Goal: Check status: Check status

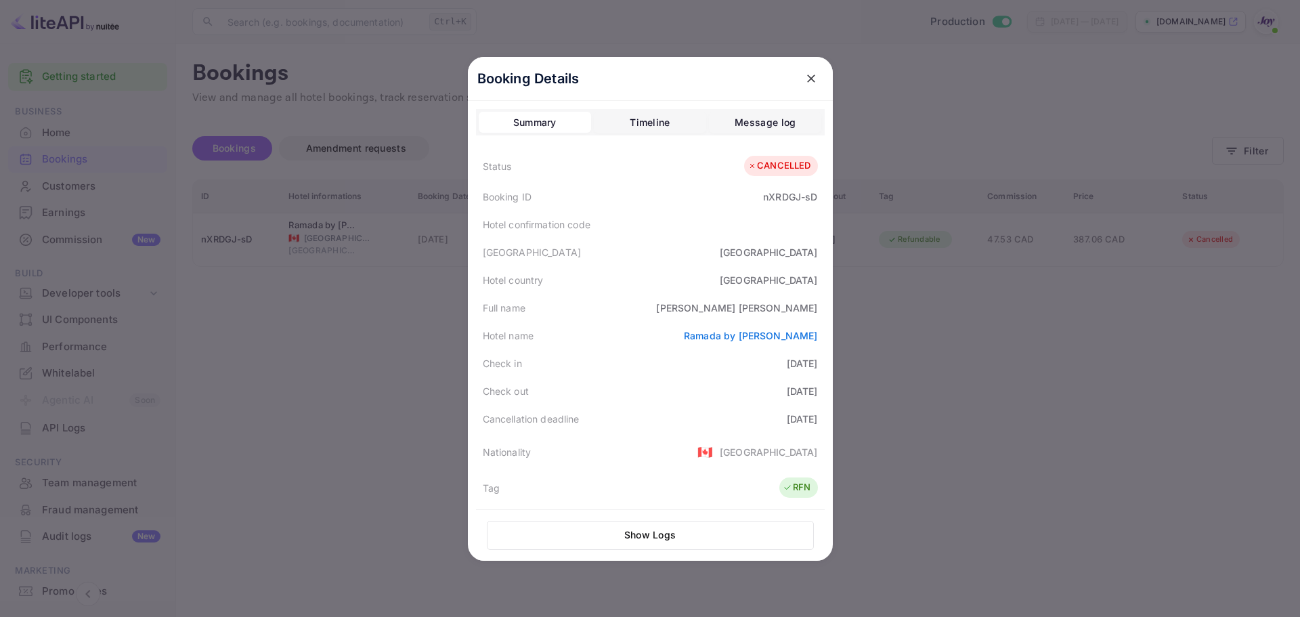
scroll to position [63, 0]
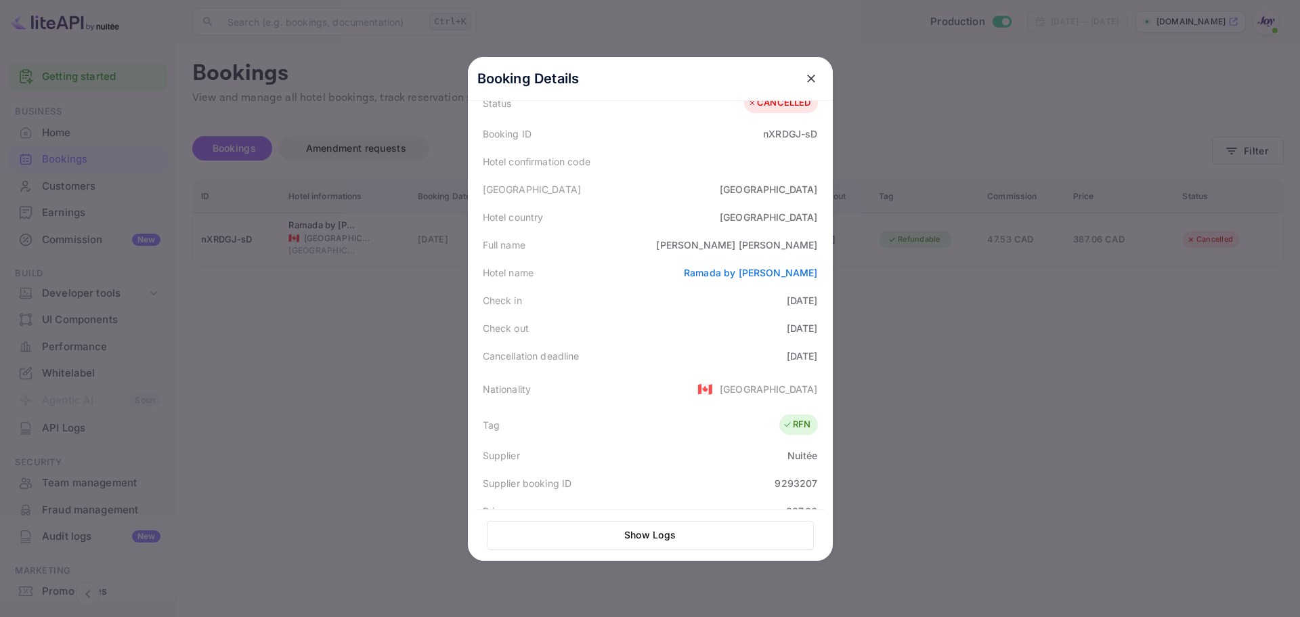
click at [195, 253] on div at bounding box center [650, 308] width 1300 height 617
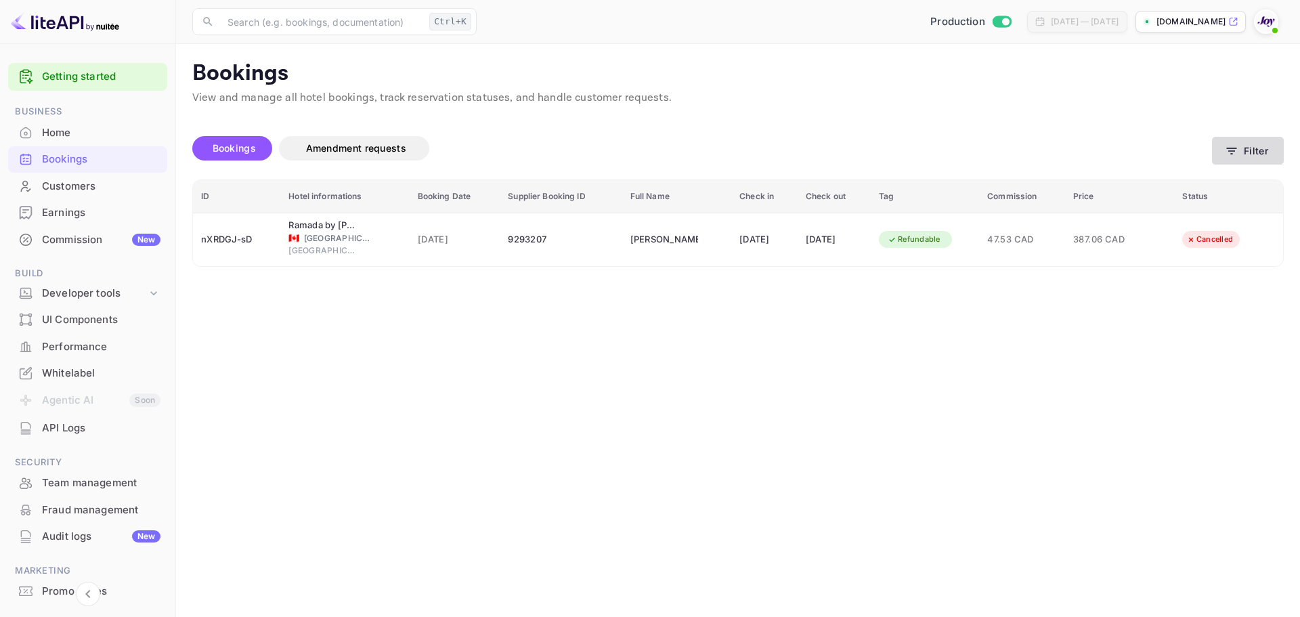
click at [1266, 152] on button "Filter" at bounding box center [1248, 151] width 72 height 28
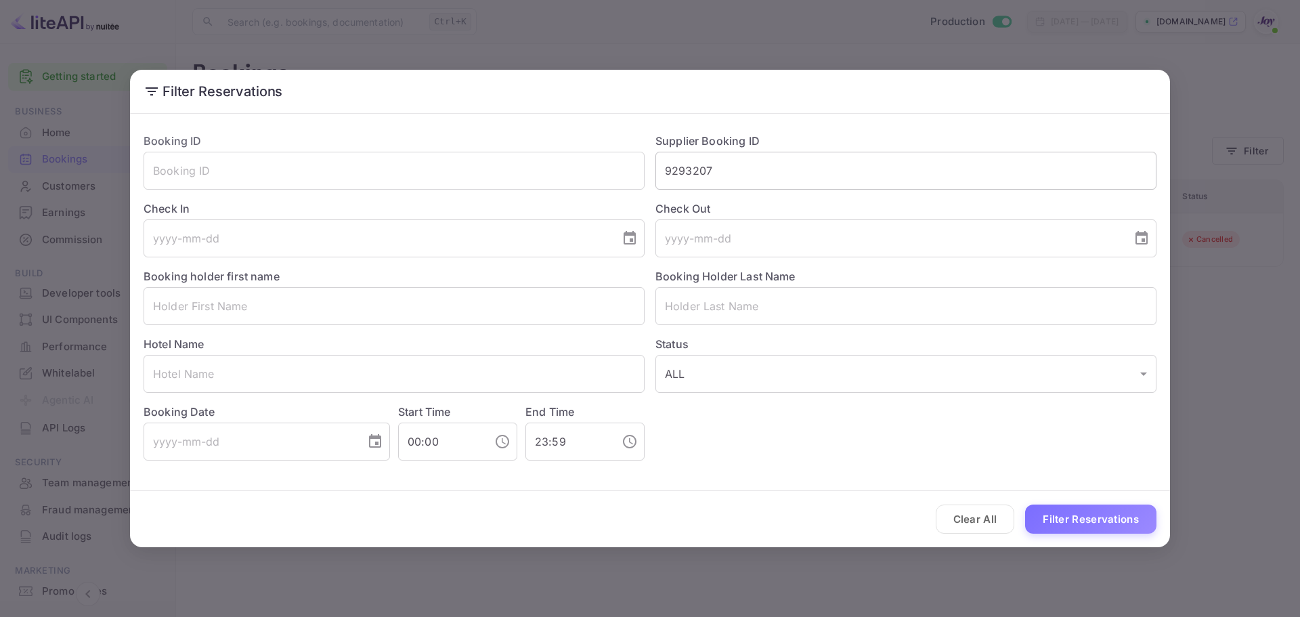
click at [780, 179] on input "9293207" at bounding box center [906, 171] width 501 height 38
paste input "7872803"
type input "7872803"
click at [1130, 530] on button "Filter Reservations" at bounding box center [1090, 519] width 131 height 29
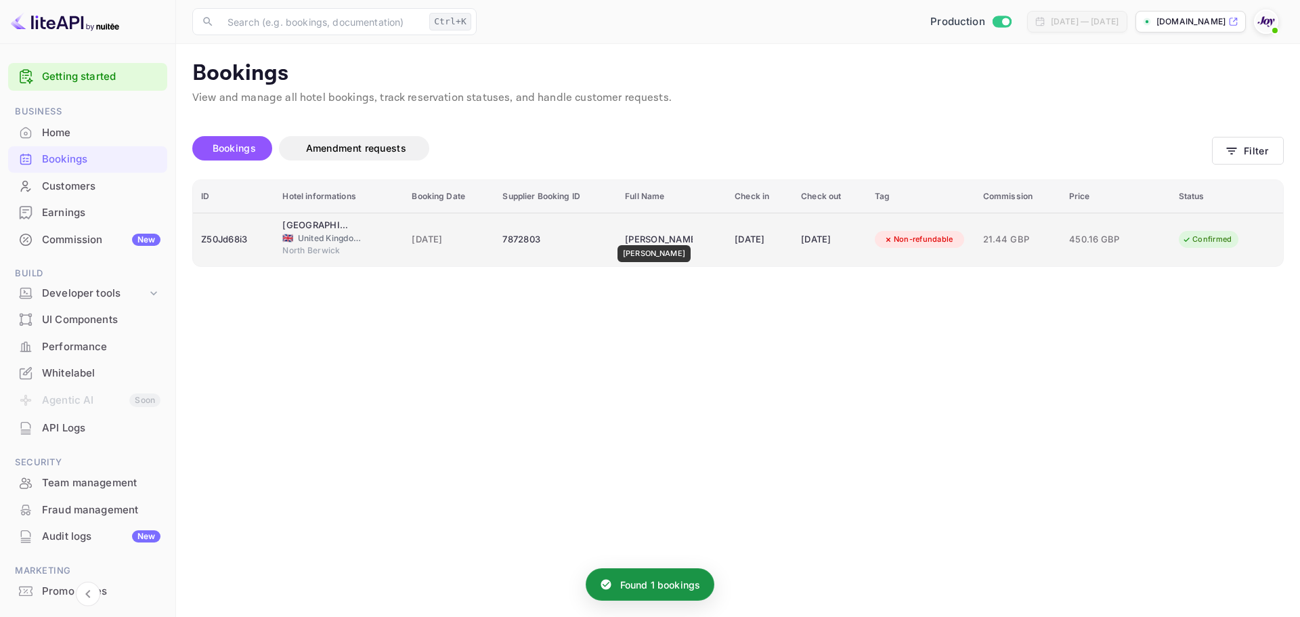
click at [647, 236] on div "[PERSON_NAME]" at bounding box center [659, 240] width 68 height 22
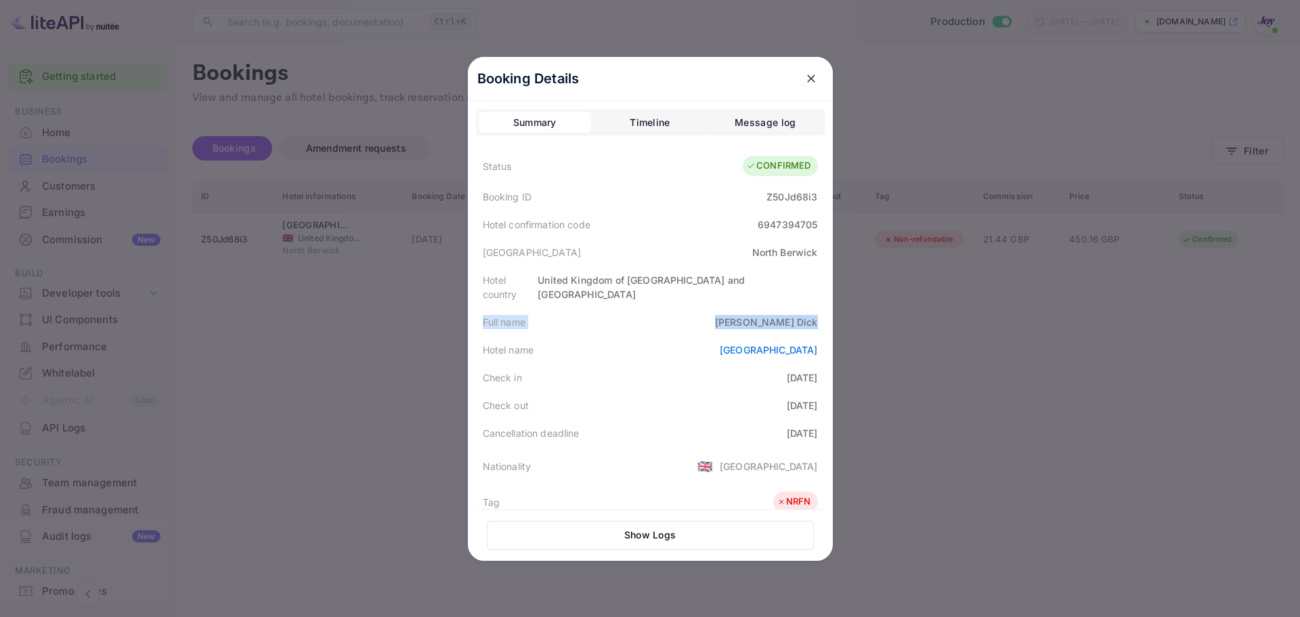
drag, startPoint x: 471, startPoint y: 303, endPoint x: 824, endPoint y: 311, distance: 352.3
click at [824, 311] on div "Booking Details Summary Timeline Message log Status CONFIRMED Booking ID Z50Jd6…" at bounding box center [650, 309] width 365 height 504
copy div "Full name [PERSON_NAME]"
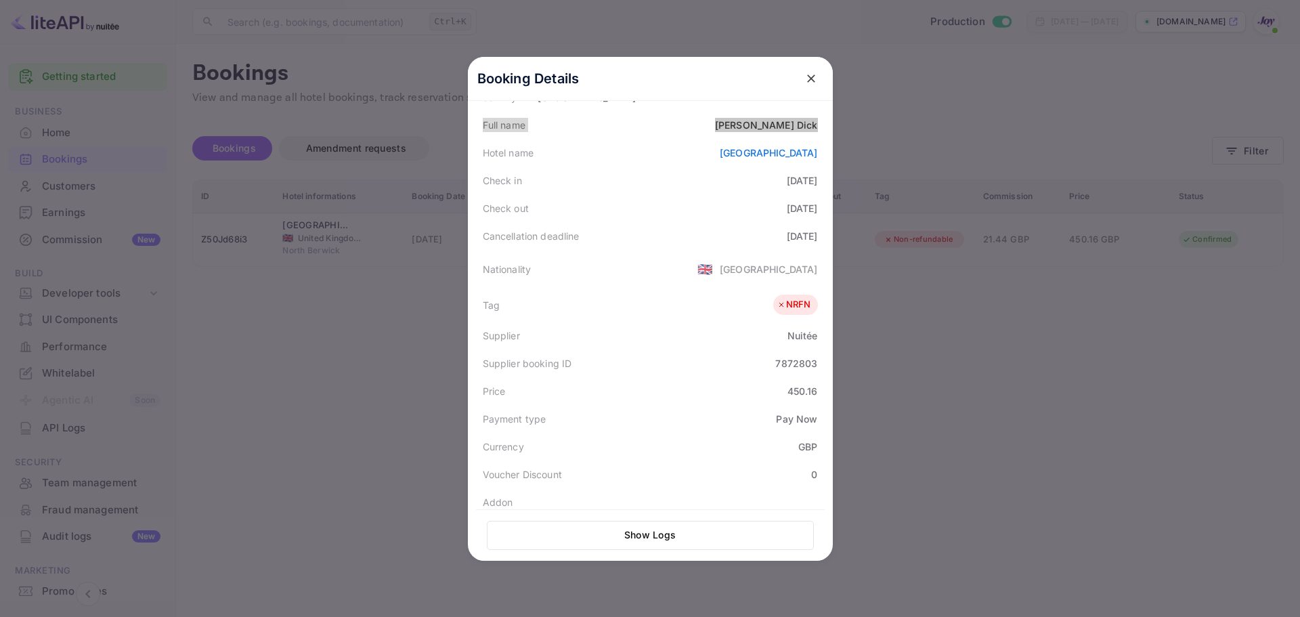
scroll to position [203, 0]
drag, startPoint x: 517, startPoint y: 341, endPoint x: 815, endPoint y: 339, distance: 297.3
click at [815, 343] on div "Supplier booking ID 7872803" at bounding box center [650, 357] width 349 height 28
copy div "booking ID 7872803"
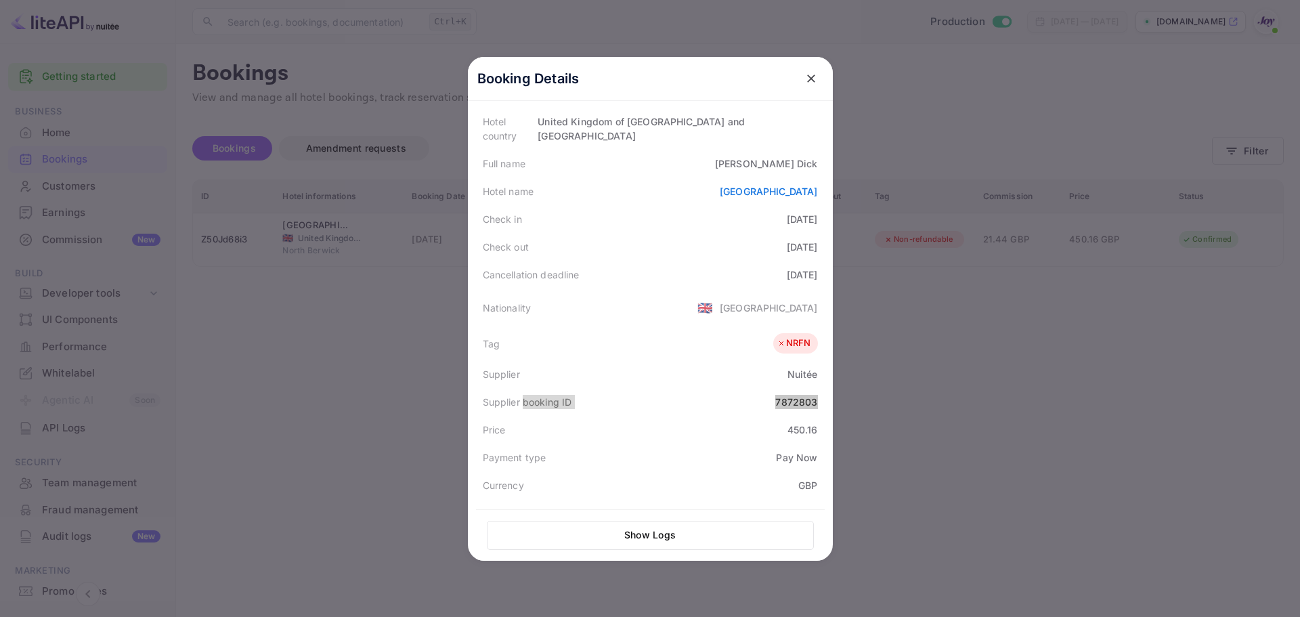
scroll to position [135, 0]
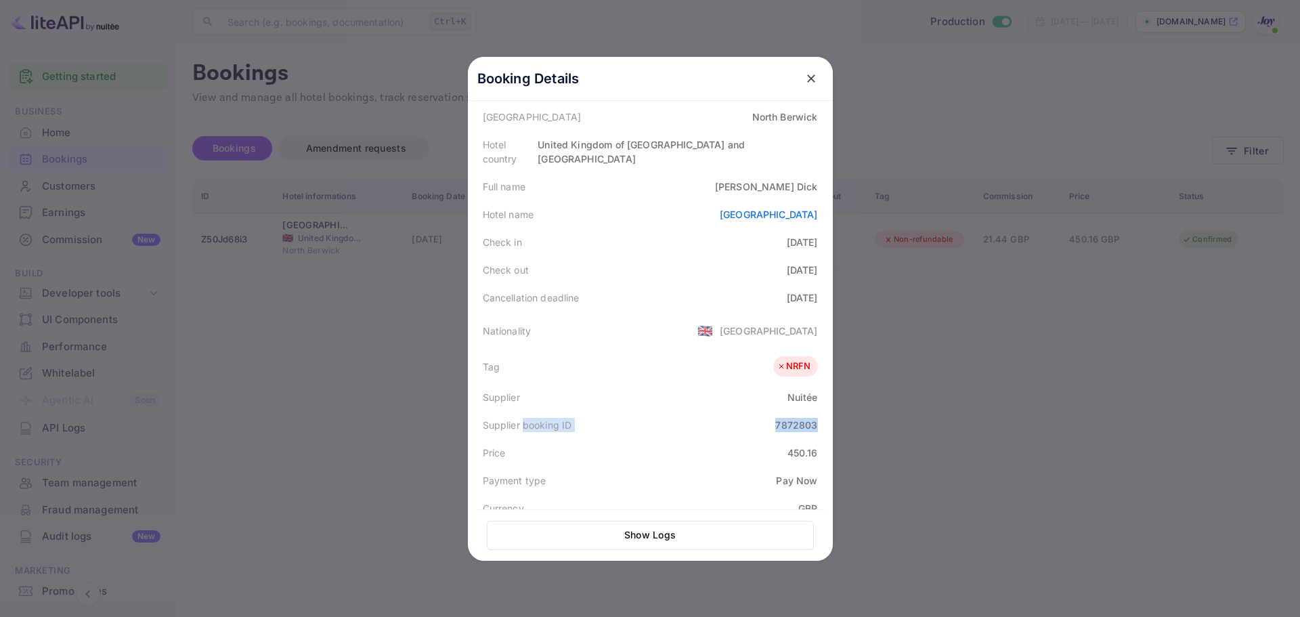
drag, startPoint x: 477, startPoint y: 226, endPoint x: 834, endPoint y: 253, distance: 358.0
click at [833, 253] on div "Booking Details Summary Timeline Message log Status CONFIRMED Booking ID Z50Jd6…" at bounding box center [650, 309] width 365 height 504
copy div "Check in [DATE] Check out [DATE]"
click at [307, 318] on div at bounding box center [650, 308] width 1300 height 617
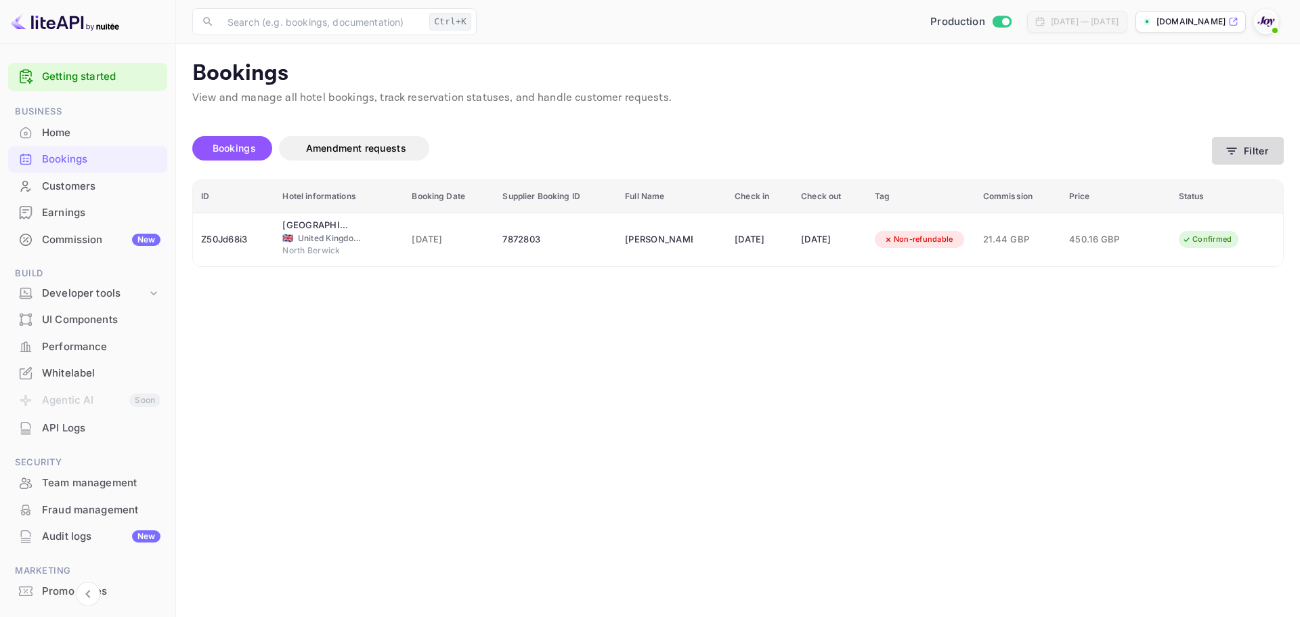
click at [1247, 140] on button "Filter" at bounding box center [1248, 151] width 72 height 28
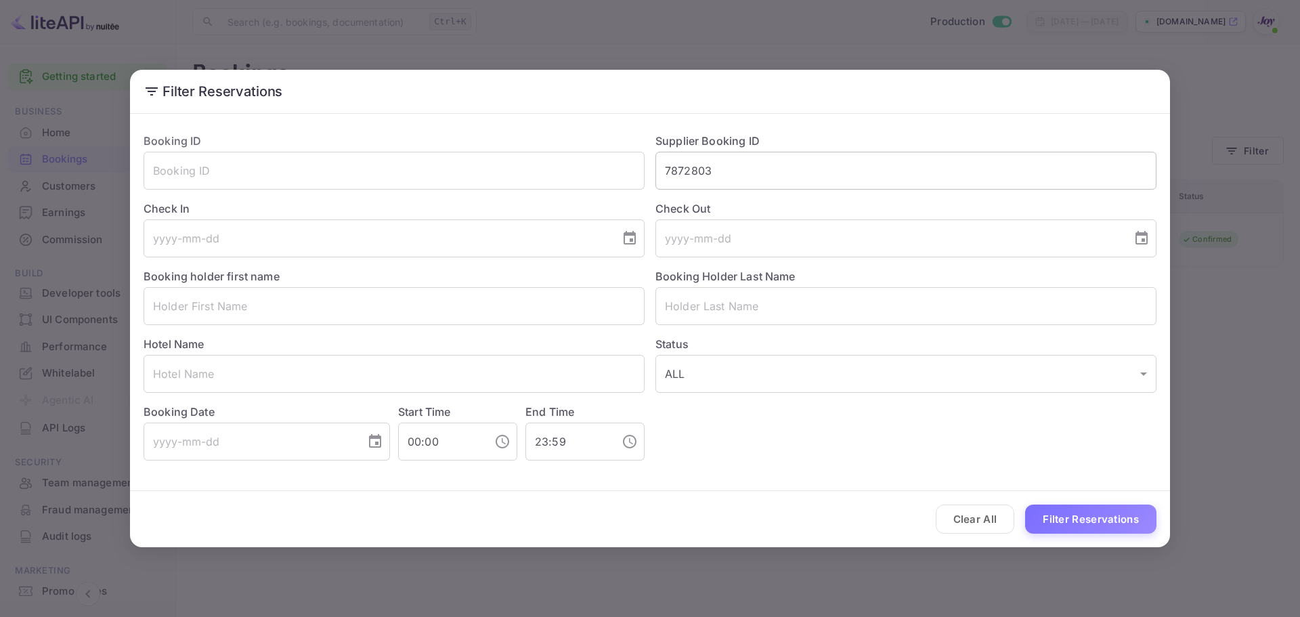
click at [776, 187] on input "7872803" at bounding box center [906, 171] width 501 height 38
paste input "660587"
type input "6605873"
click at [1082, 516] on button "Filter Reservations" at bounding box center [1090, 519] width 131 height 29
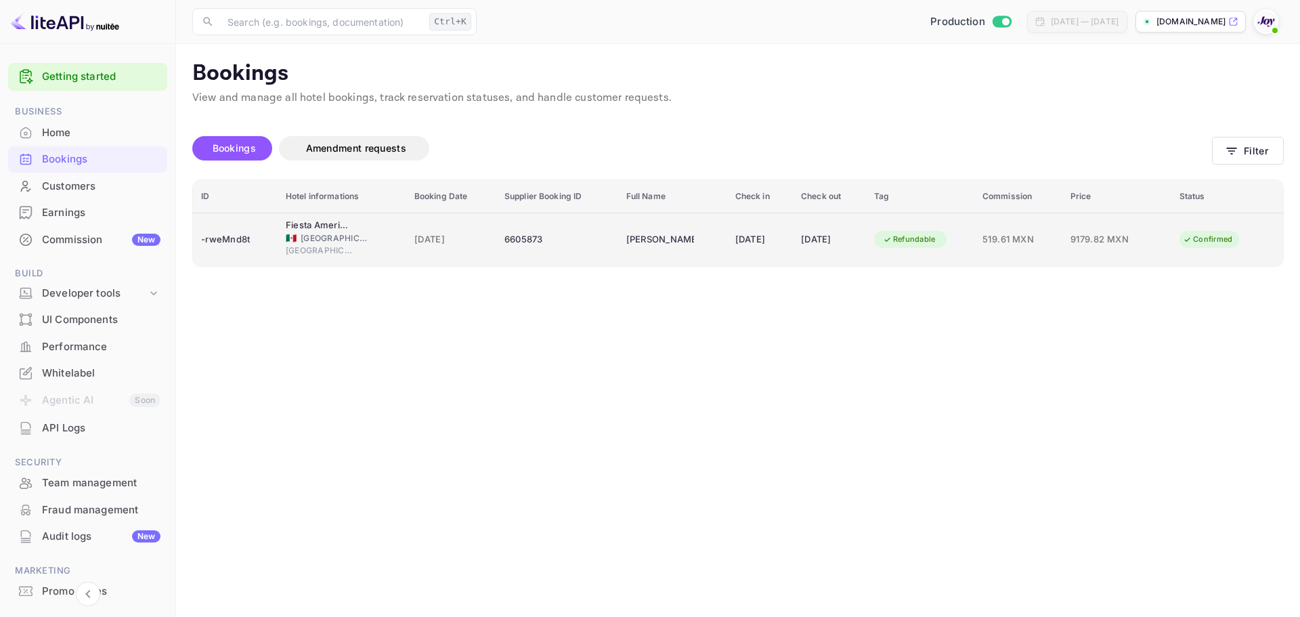
click at [591, 226] on td "6605873" at bounding box center [557, 240] width 122 height 54
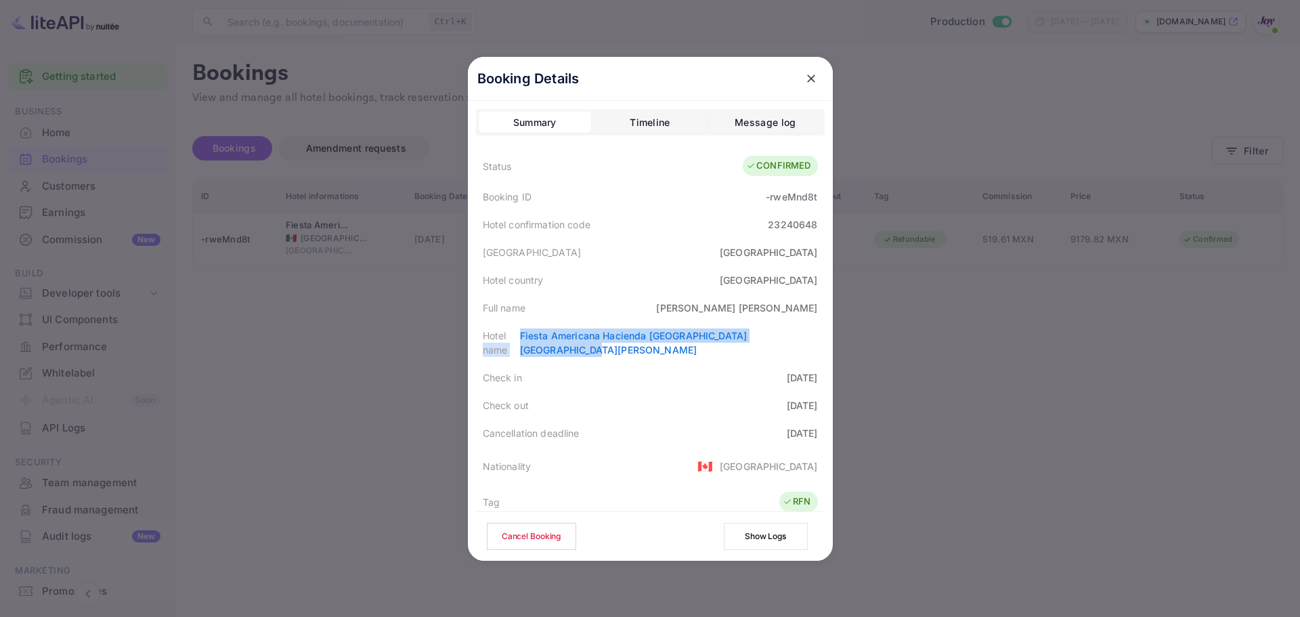
drag, startPoint x: 592, startPoint y: 353, endPoint x: 528, endPoint y: 333, distance: 67.5
click at [528, 333] on div "Hotel name Fiesta Americana Hacienda [GEOGRAPHIC_DATA] [GEOGRAPHIC_DATA][PERSON…" at bounding box center [650, 343] width 349 height 42
copy div "name Fiesta Americana Hacienda [GEOGRAPHIC_DATA] [GEOGRAPHIC_DATA][PERSON_NAME]"
click at [980, 128] on div at bounding box center [650, 308] width 1300 height 617
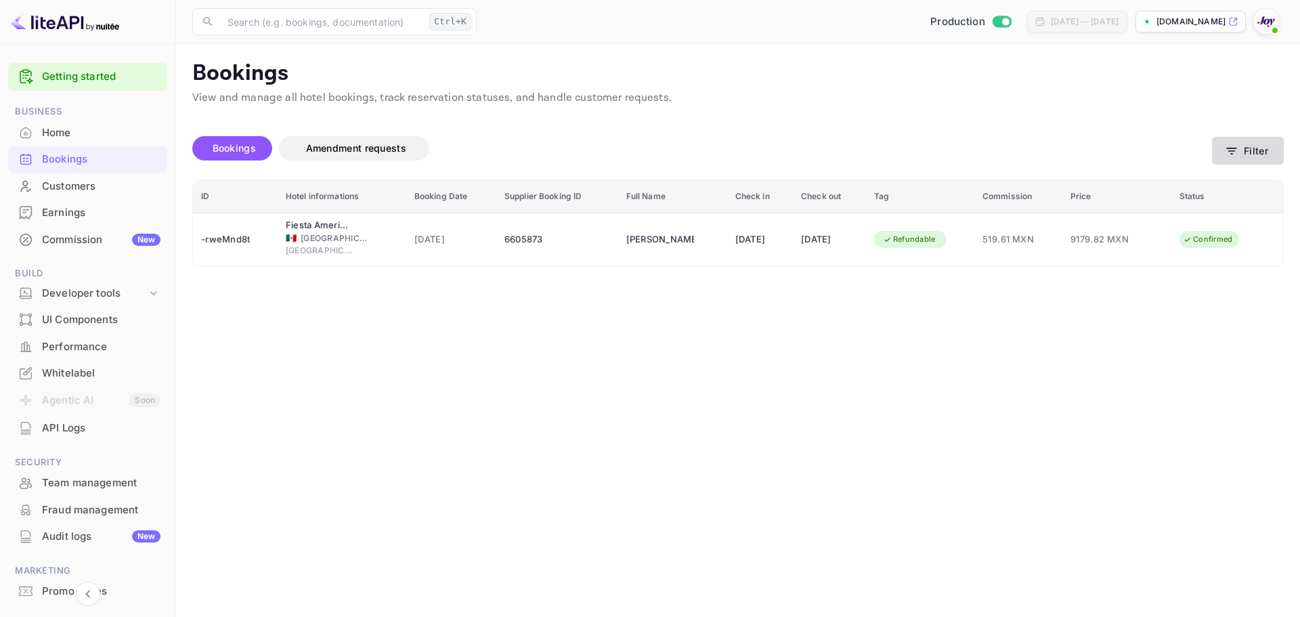
click at [1218, 151] on button "Filter" at bounding box center [1248, 151] width 72 height 28
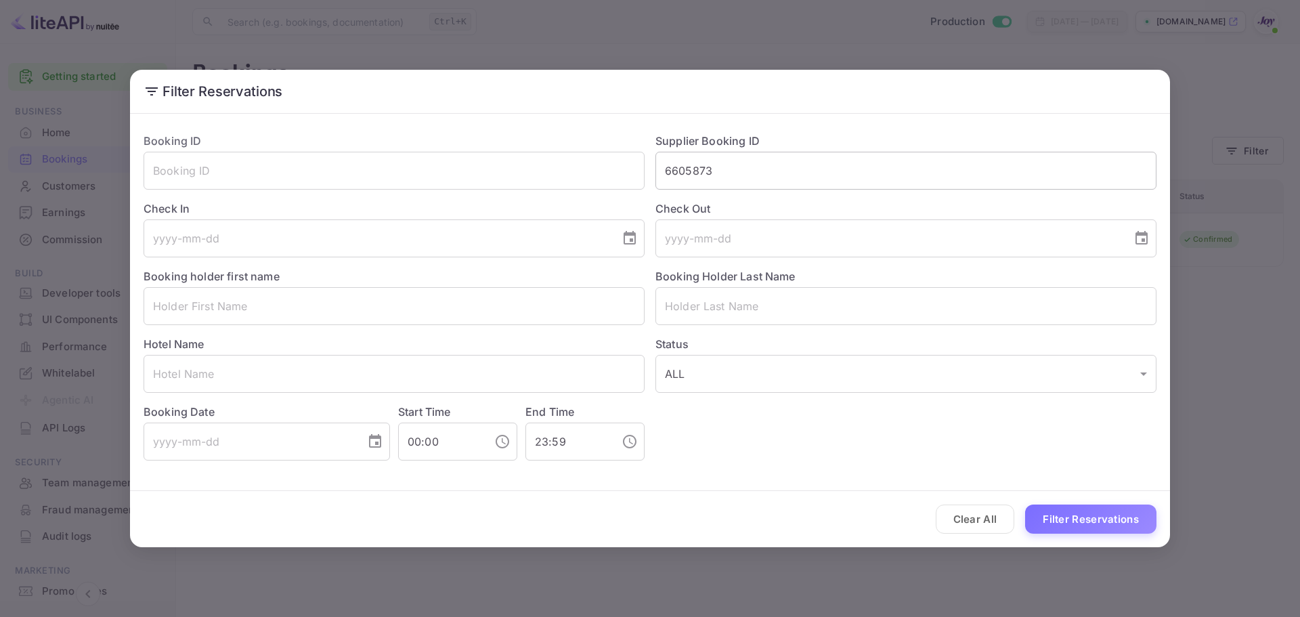
click at [760, 184] on input "6605873" at bounding box center [906, 171] width 501 height 38
paste input "9323539"
type input "9323539"
click at [1025, 505] on button "Filter Reservations" at bounding box center [1090, 519] width 131 height 29
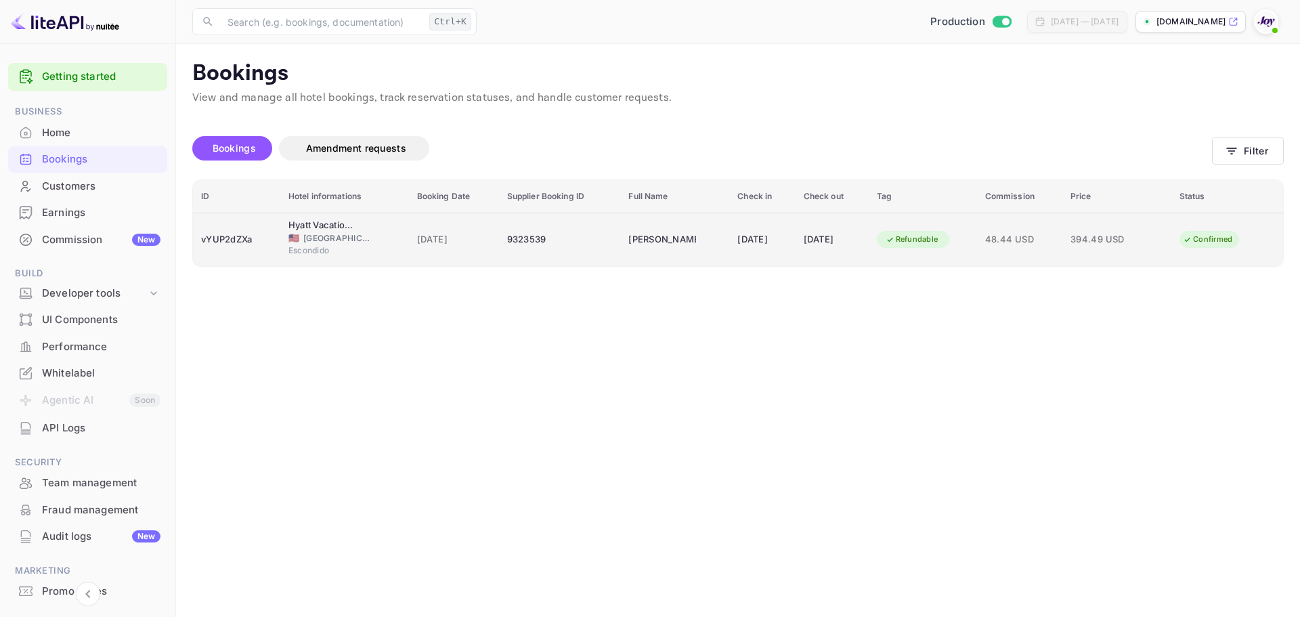
click at [326, 238] on span "[GEOGRAPHIC_DATA]" at bounding box center [337, 238] width 68 height 12
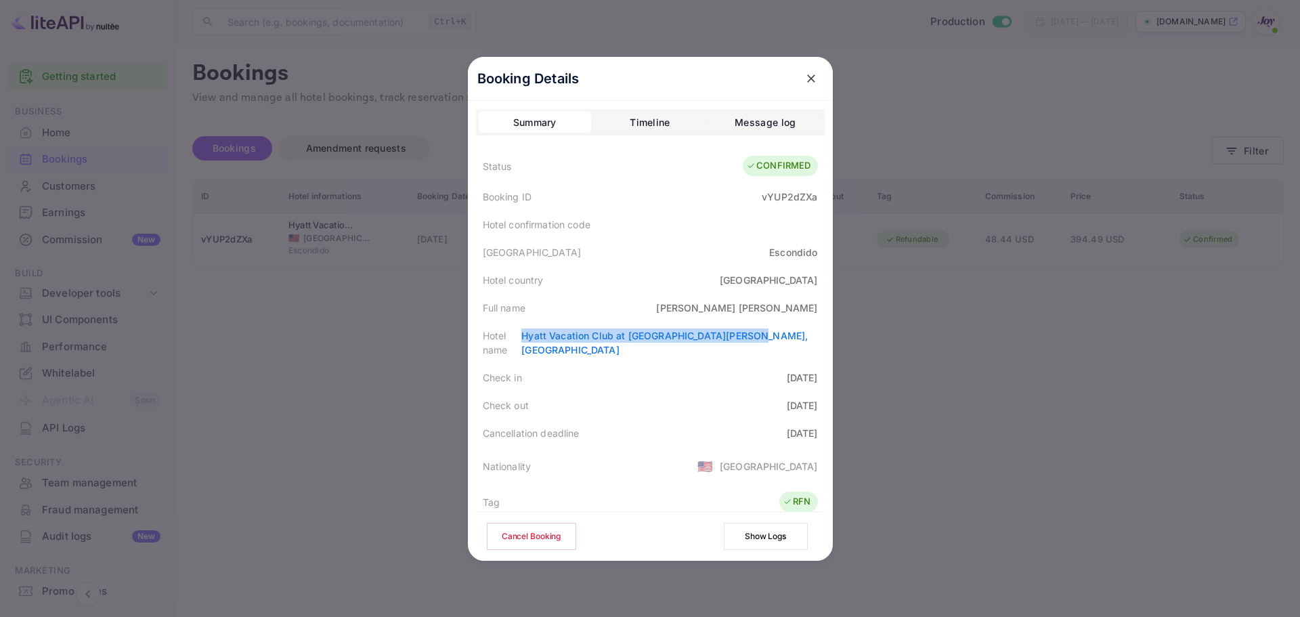
drag, startPoint x: 582, startPoint y: 339, endPoint x: 815, endPoint y: 339, distance: 233.7
click at [815, 339] on div "Hotel name Hyatt Vacation Club at [GEOGRAPHIC_DATA][PERSON_NAME], [GEOGRAPHIC_D…" at bounding box center [650, 343] width 349 height 42
copy link "Hyatt Vacation Club at [GEOGRAPHIC_DATA][PERSON_NAME], [GEOGRAPHIC_DATA]"
click at [1098, 238] on div at bounding box center [650, 308] width 1300 height 617
